Goal: Task Accomplishment & Management: Complete application form

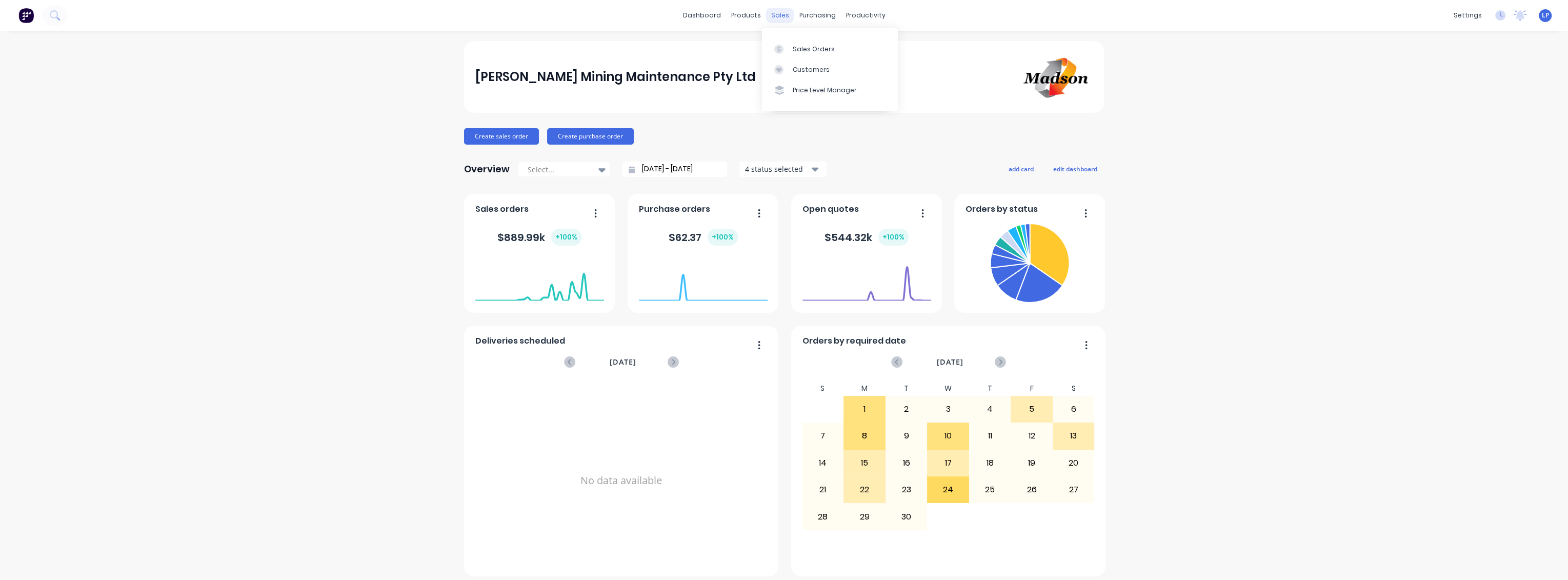
click at [772, 21] on div "sales" at bounding box center [780, 15] width 28 height 15
click at [812, 50] on div "Sales Orders" at bounding box center [813, 49] width 42 height 9
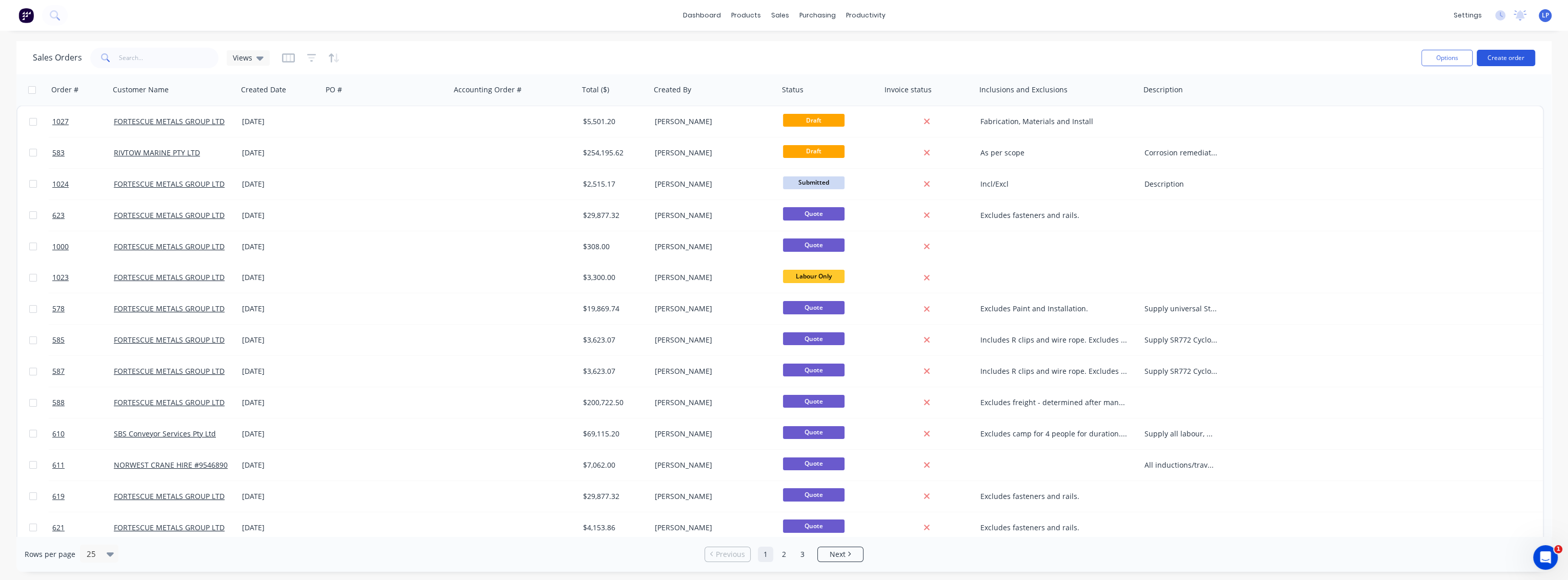
click at [1494, 56] on button "Create order" at bounding box center [1506, 58] width 58 height 16
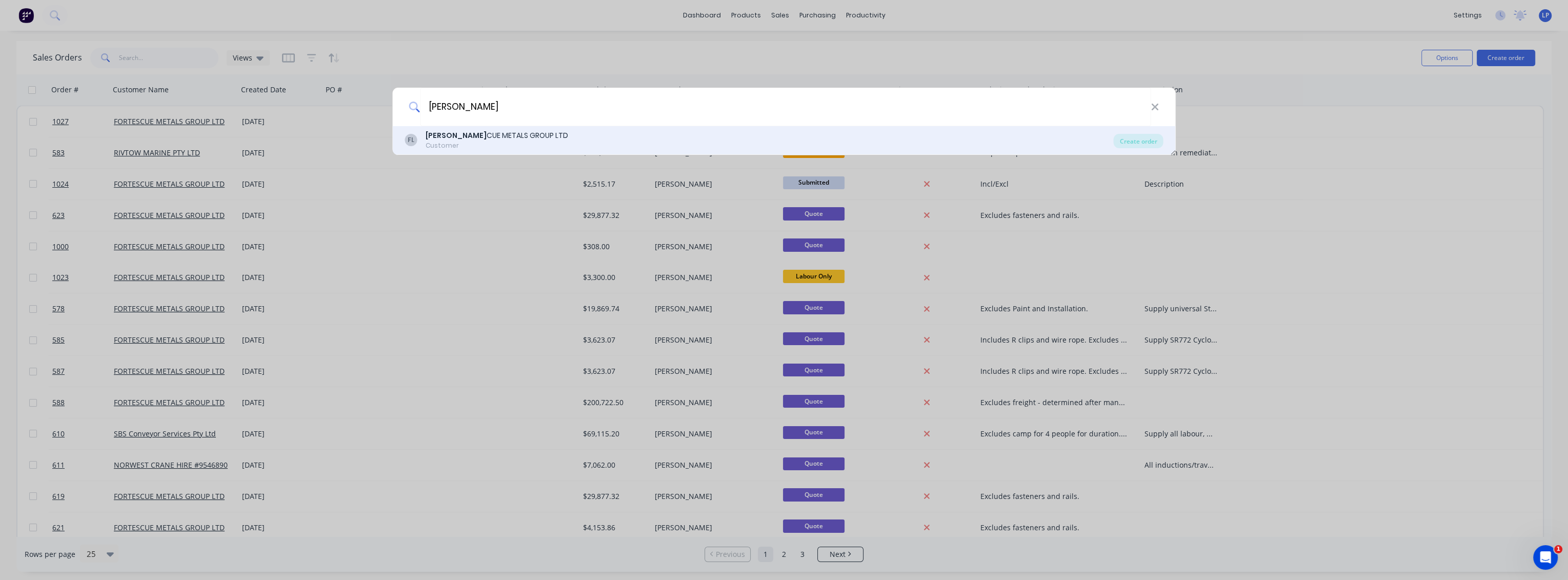
type input "[PERSON_NAME]"
click at [459, 136] on div "[PERSON_NAME] CUE METALS GROUP LTD" at bounding box center [496, 135] width 142 height 11
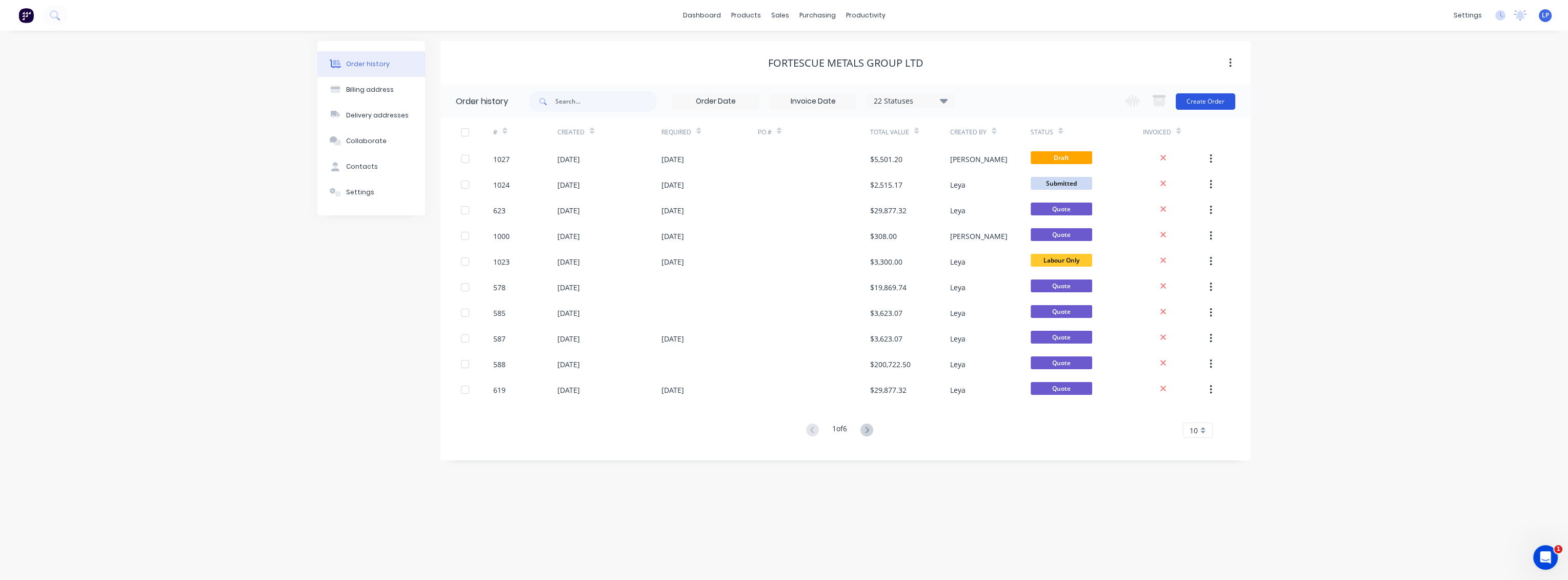
click at [1187, 104] on button "Create Order" at bounding box center [1205, 101] width 59 height 16
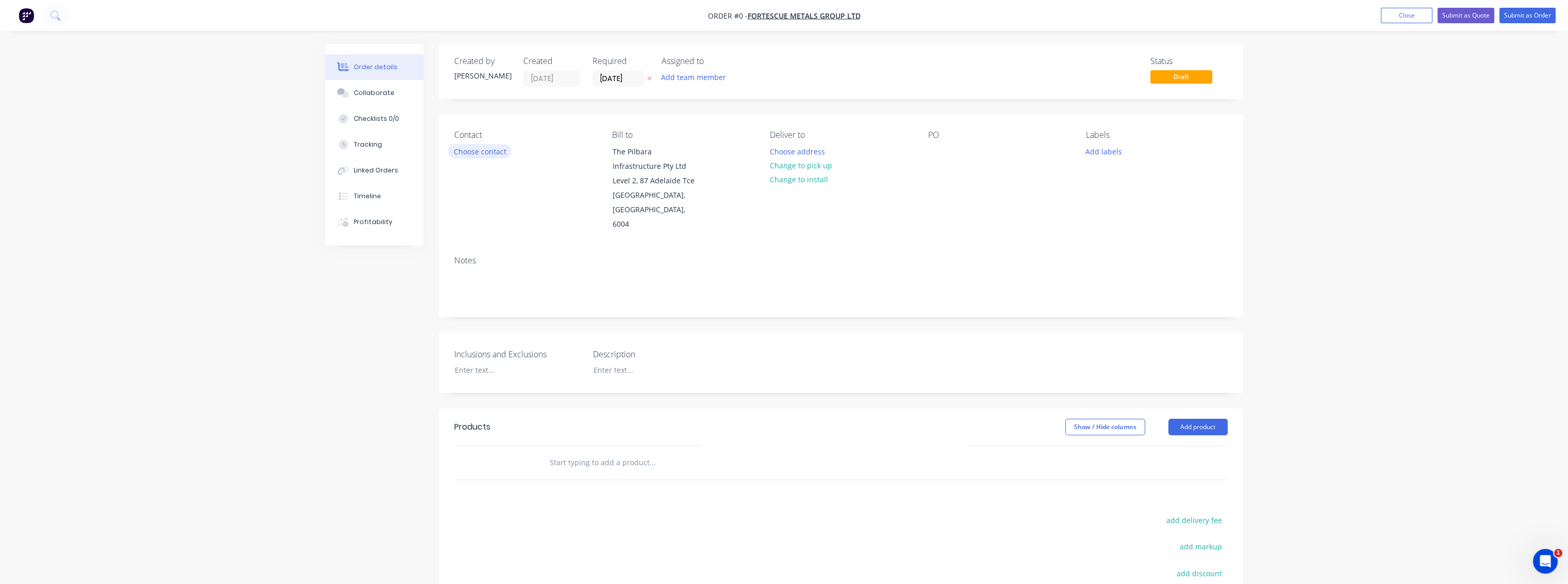
click at [502, 151] on button "Choose contact" at bounding box center [480, 151] width 63 height 14
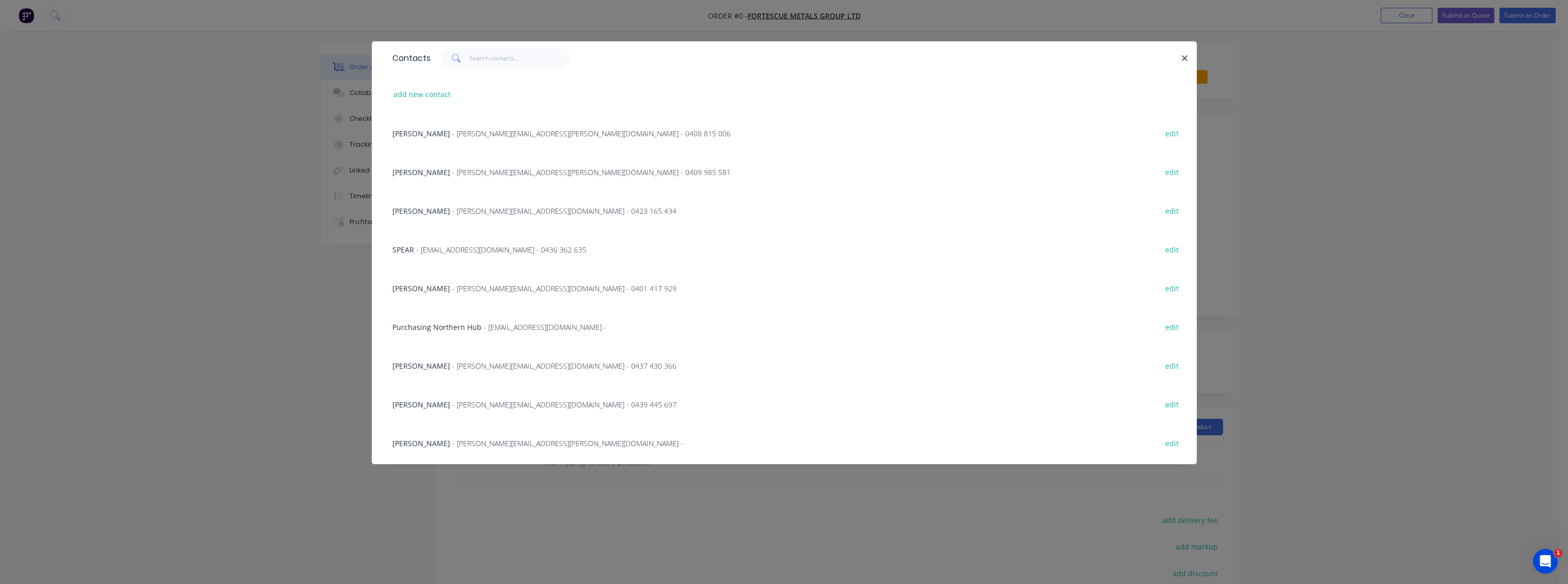
click at [457, 132] on span "- [PERSON_NAME][EMAIL_ADDRESS][PERSON_NAME][DOMAIN_NAME] - 0408 815 006" at bounding box center [591, 133] width 279 height 10
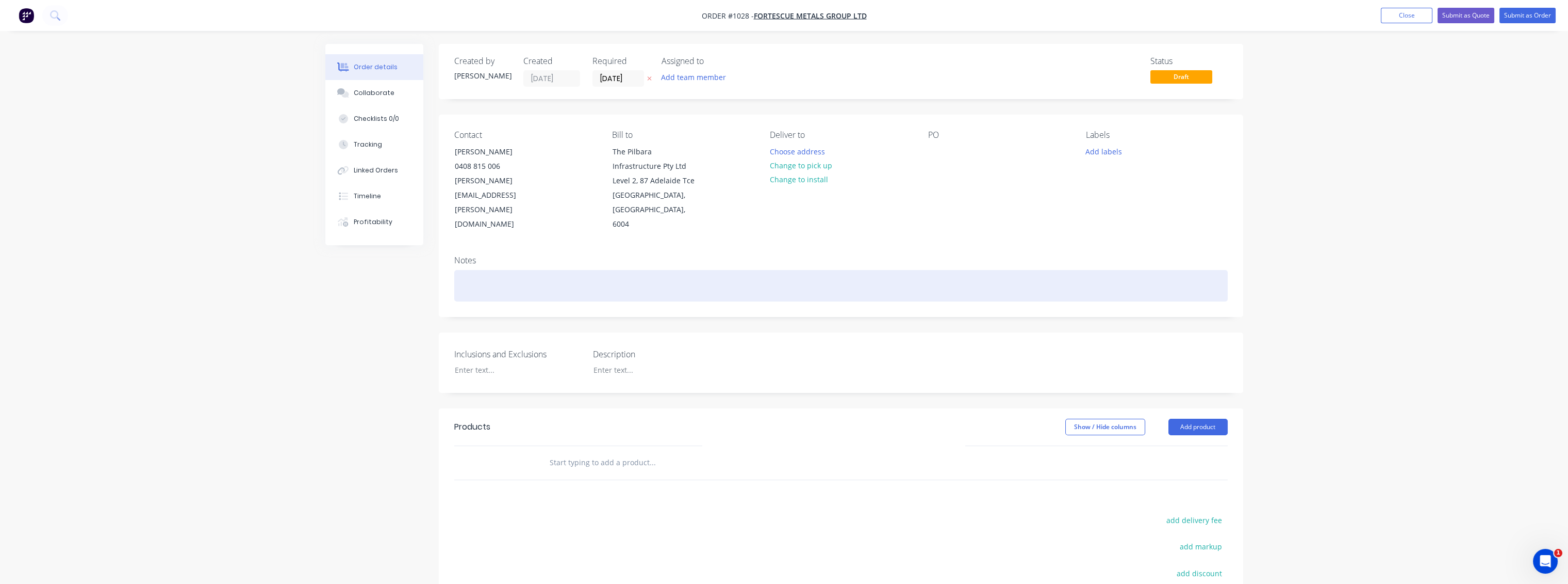
click at [523, 270] on div at bounding box center [841, 285] width 774 height 32
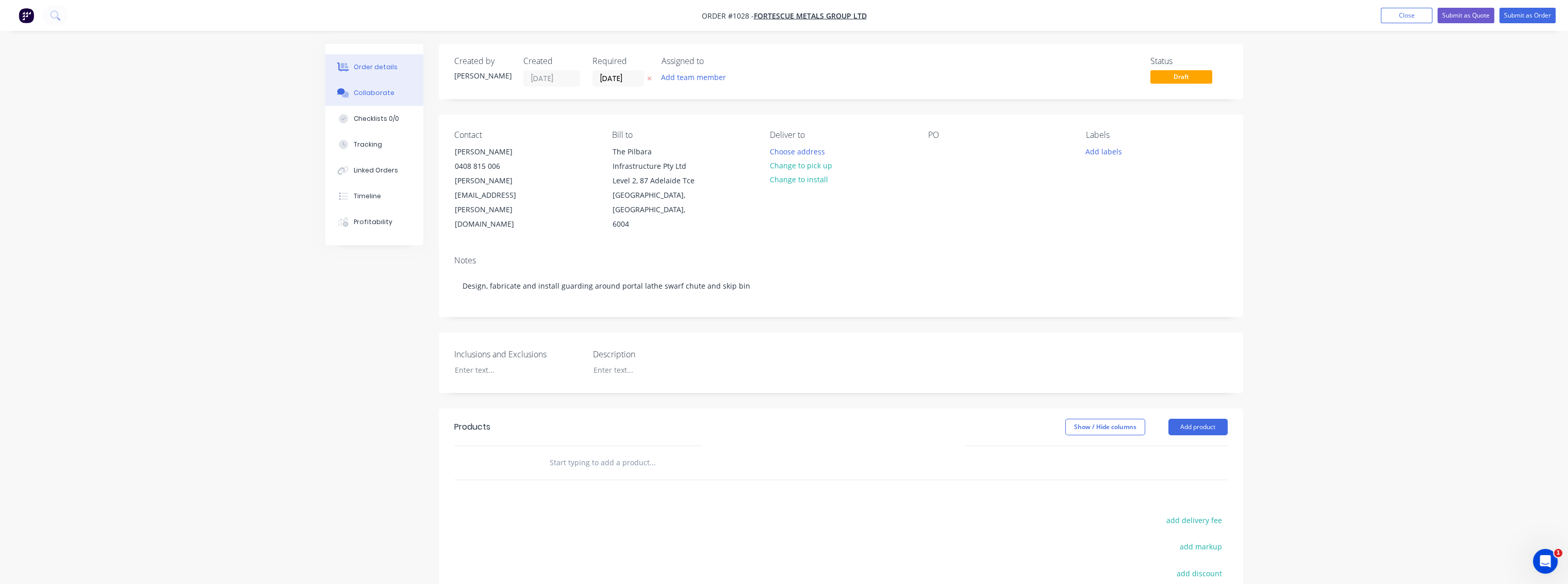
click at [371, 92] on div "Collaborate" at bounding box center [374, 93] width 41 height 9
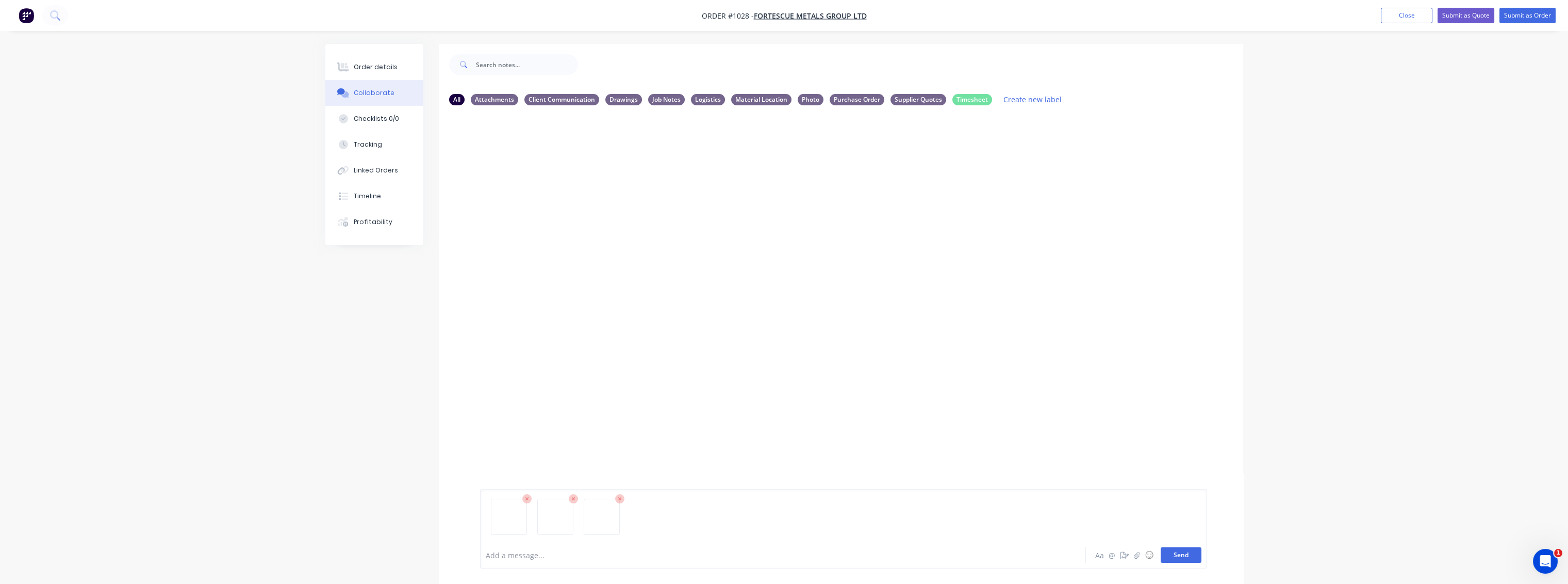
click at [1197, 554] on button "Send" at bounding box center [1181, 555] width 41 height 15
click at [563, 194] on icon "button" at bounding box center [563, 193] width 2 height 9
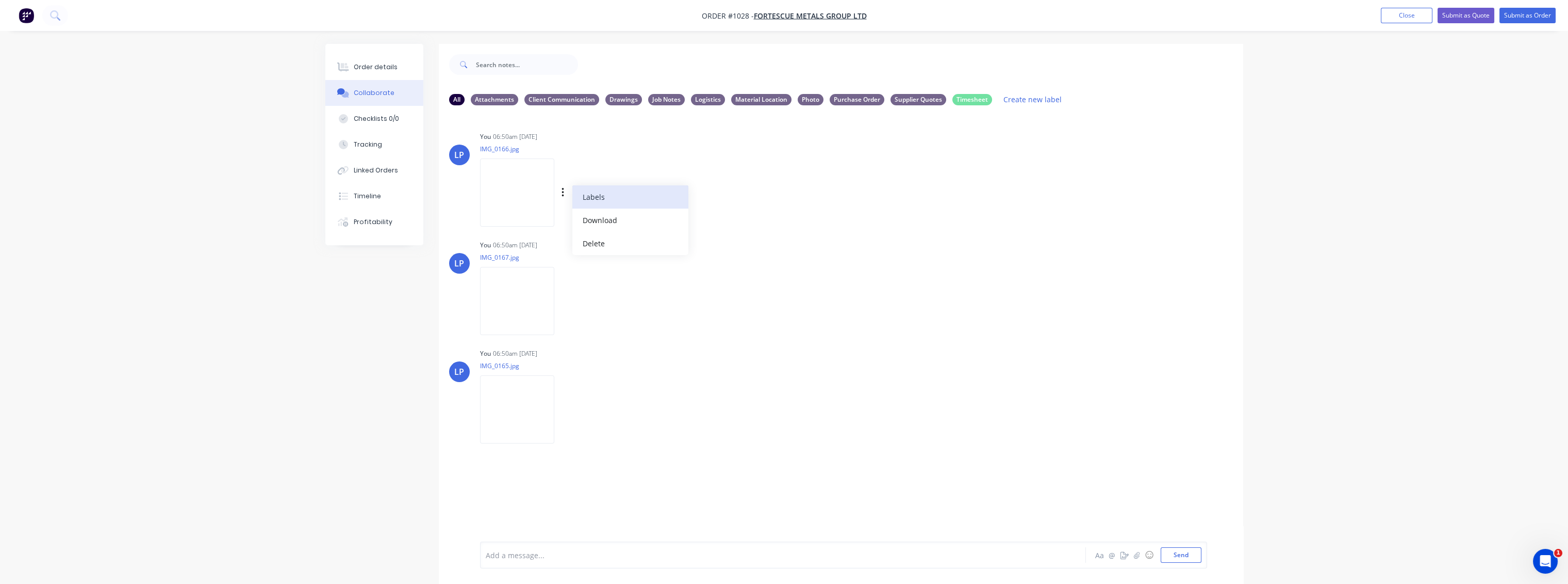
click at [594, 195] on button "Labels" at bounding box center [631, 197] width 116 height 23
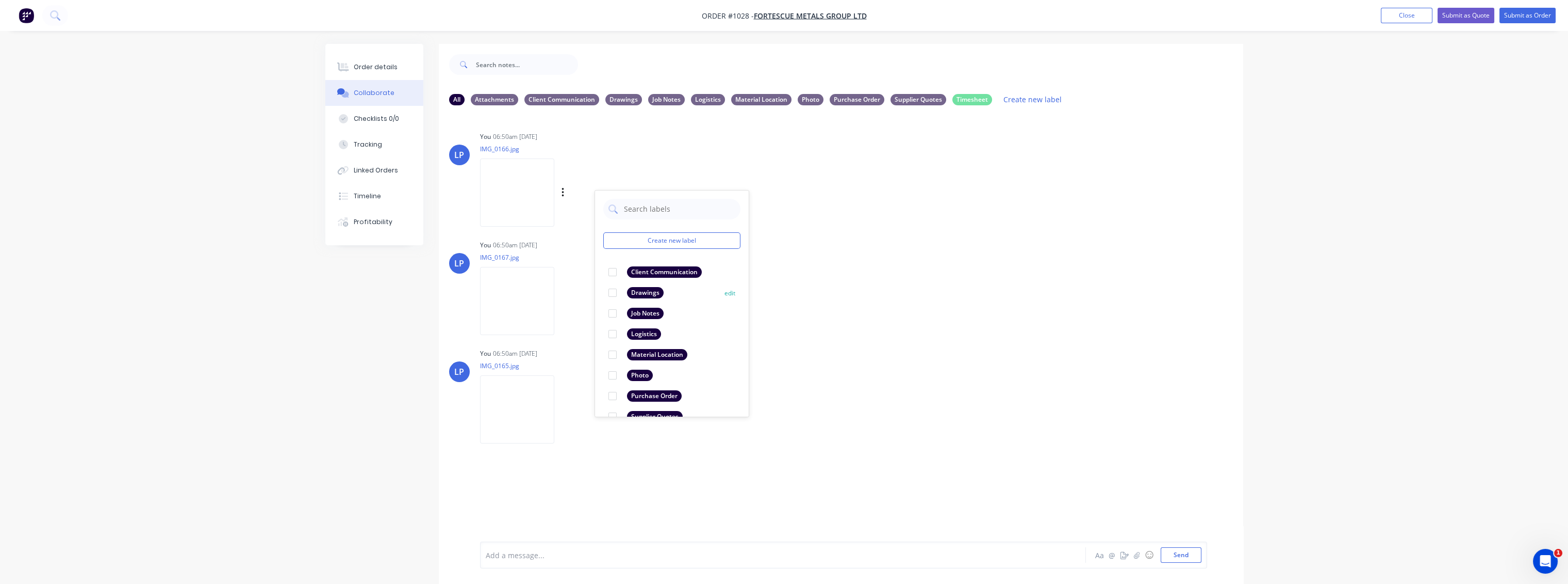
click at [613, 292] on div at bounding box center [612, 292] width 21 height 21
click at [563, 298] on icon "button" at bounding box center [563, 301] width 2 height 9
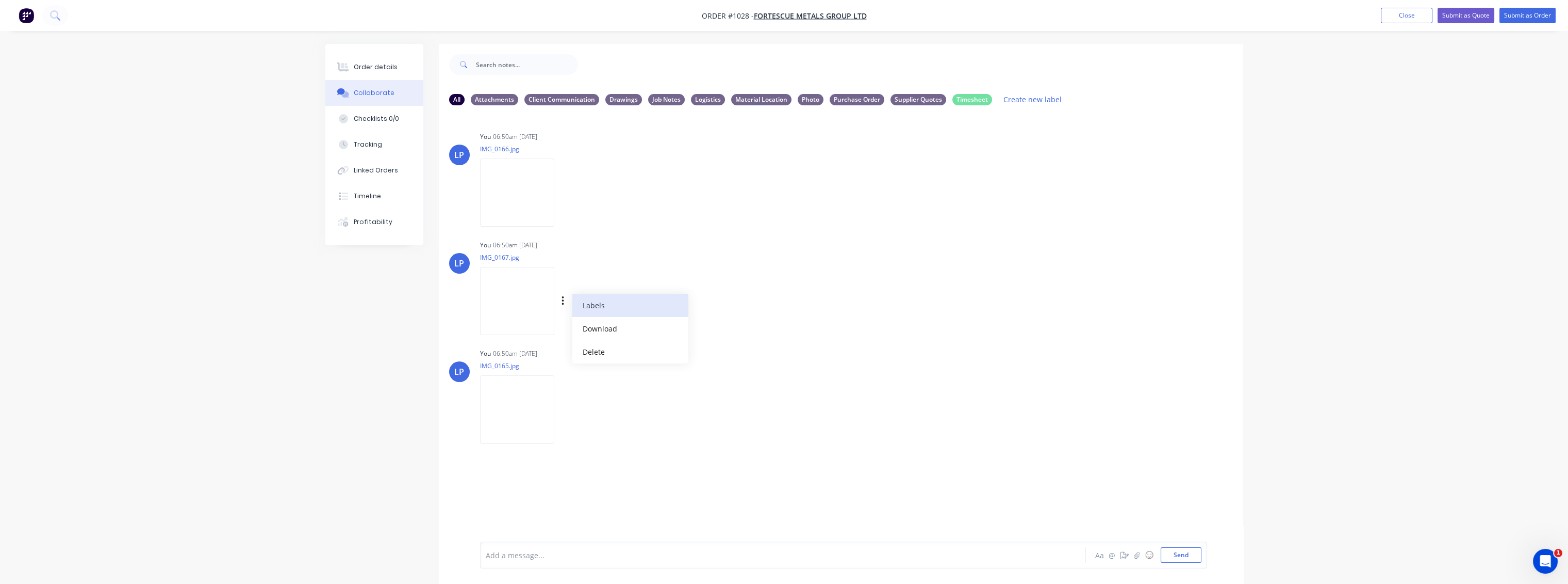
click at [596, 302] on button "Labels" at bounding box center [631, 305] width 116 height 23
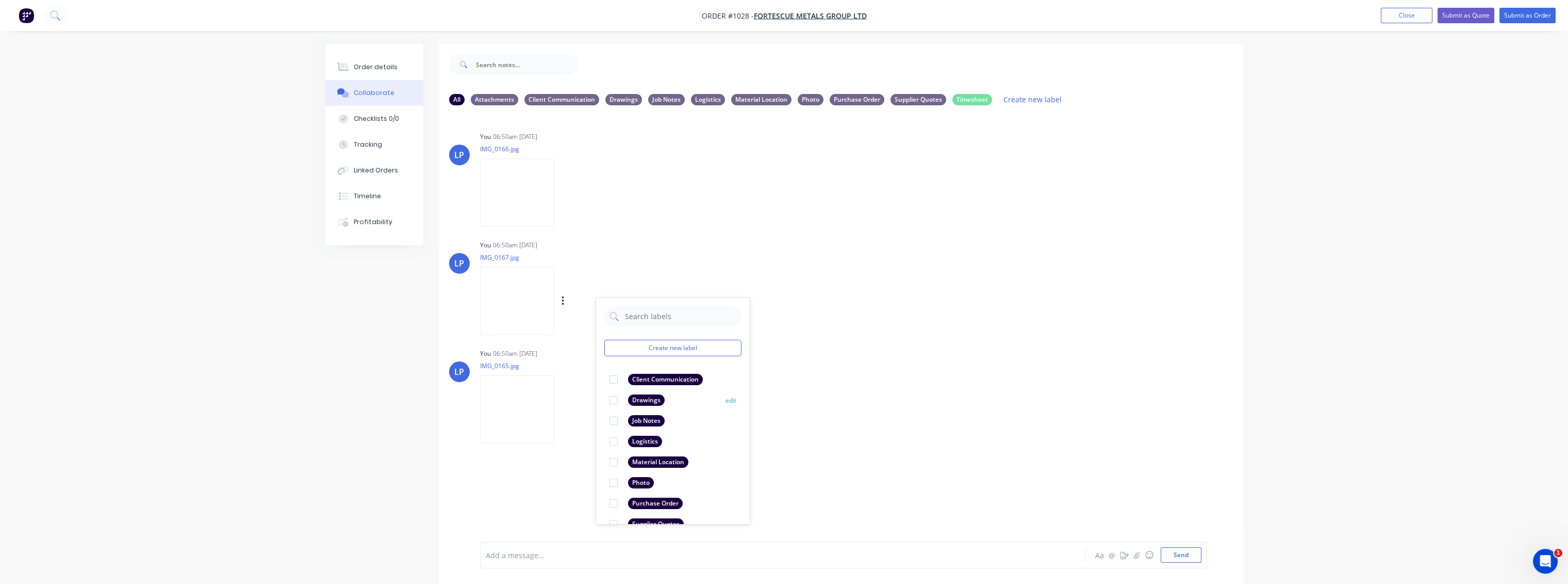
click at [616, 400] on div at bounding box center [614, 400] width 21 height 21
click at [563, 410] on icon "button" at bounding box center [563, 409] width 2 height 9
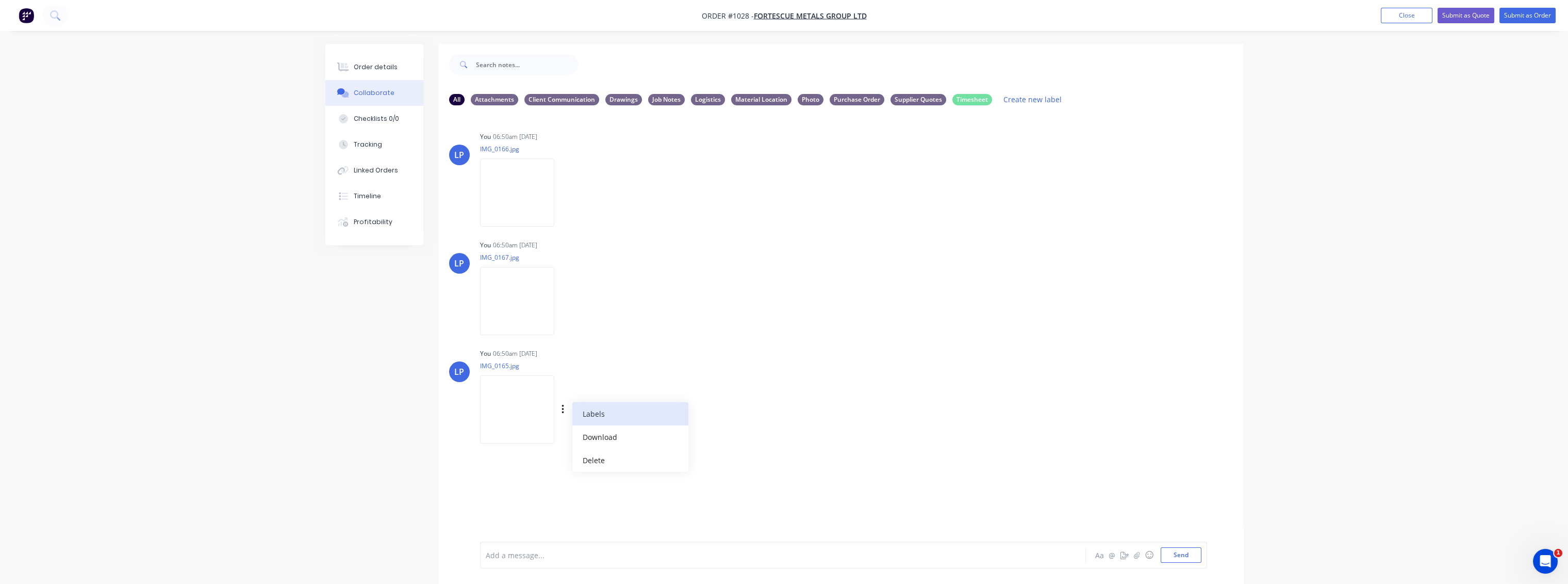
click at [599, 414] on button "Labels" at bounding box center [631, 414] width 116 height 23
click at [615, 510] on div at bounding box center [617, 511] width 21 height 21
click at [919, 294] on div "LP You 06:50am [DATE] IMG_0167.jpg Labels Download Delete" at bounding box center [840, 284] width 804 height 93
click at [528, 302] on img at bounding box center [517, 300] width 74 height 67
